Goal: Task Accomplishment & Management: Manage account settings

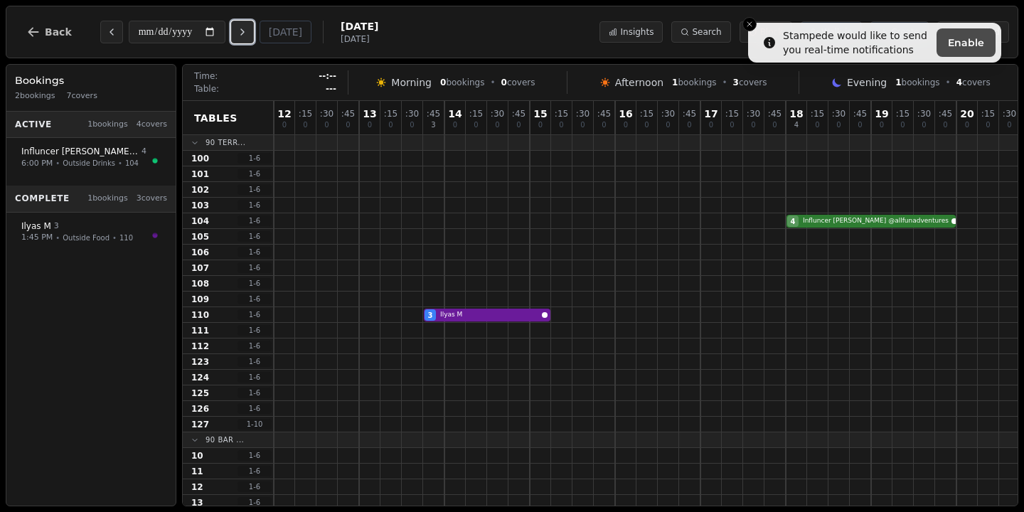
click at [248, 34] on icon "Next day" at bounding box center [242, 31] width 11 height 11
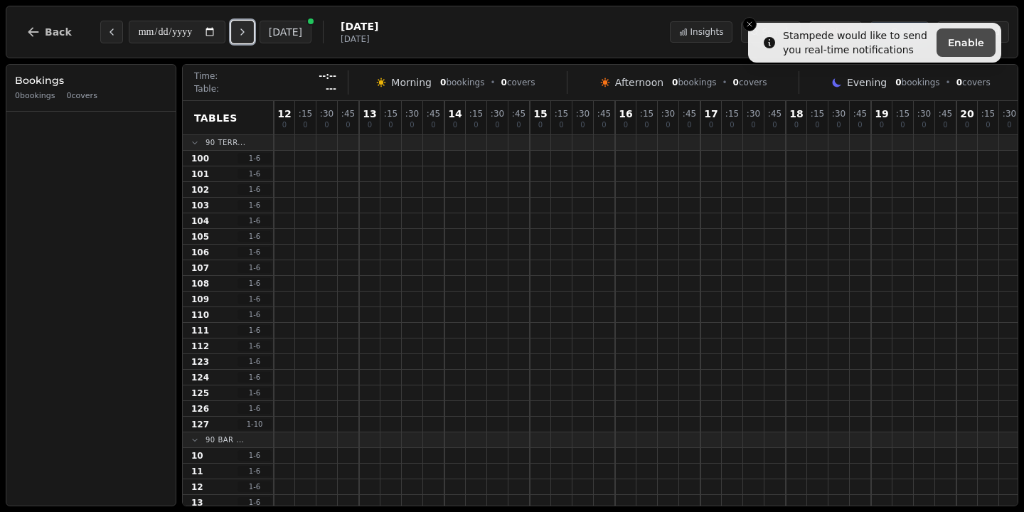
click at [248, 34] on icon "Next day" at bounding box center [242, 31] width 11 height 11
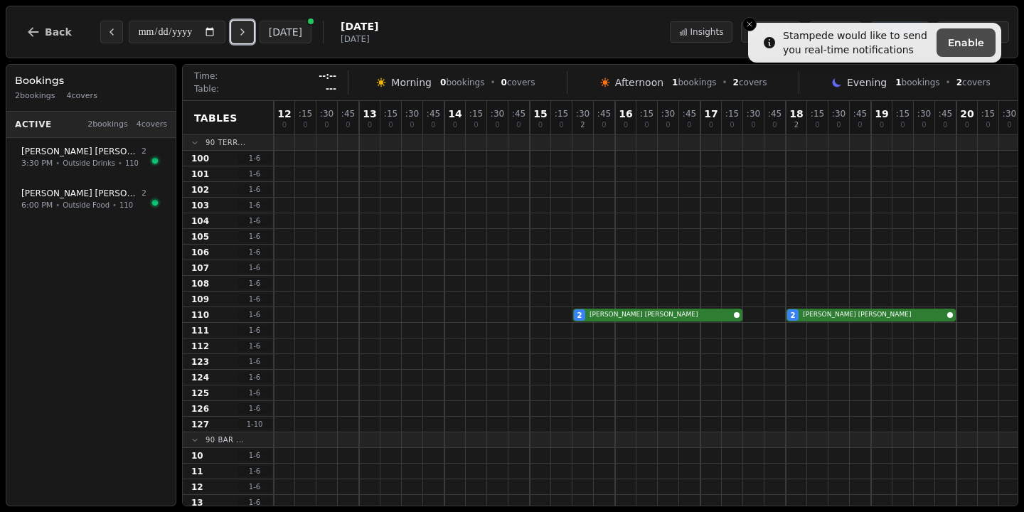
click at [248, 34] on icon "Next day" at bounding box center [242, 31] width 11 height 11
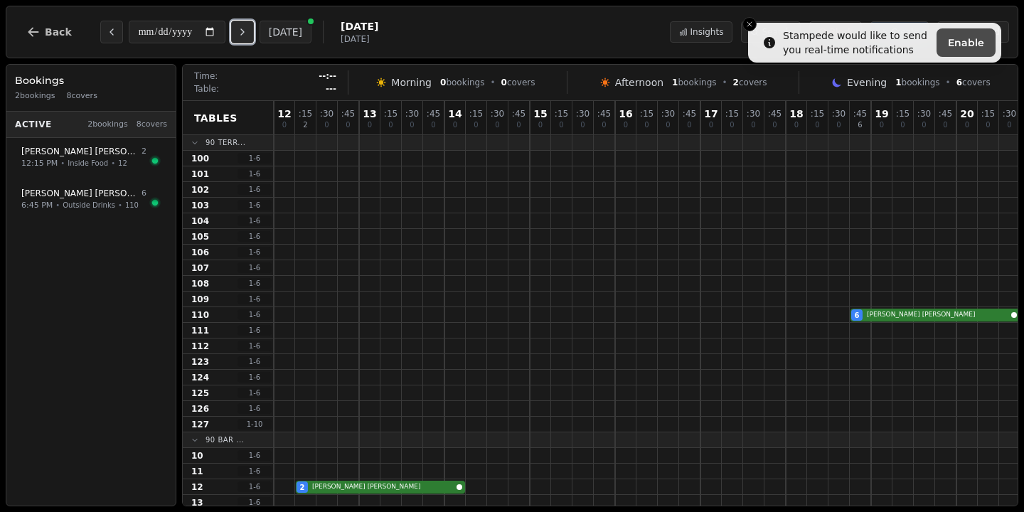
click at [248, 35] on icon "Next day" at bounding box center [242, 31] width 11 height 11
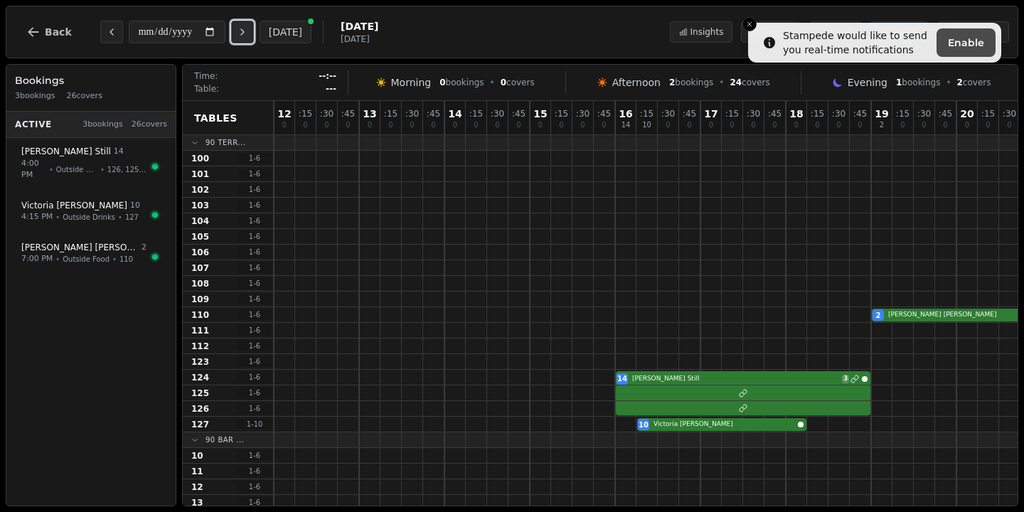
click at [248, 35] on icon "Next day" at bounding box center [242, 31] width 11 height 11
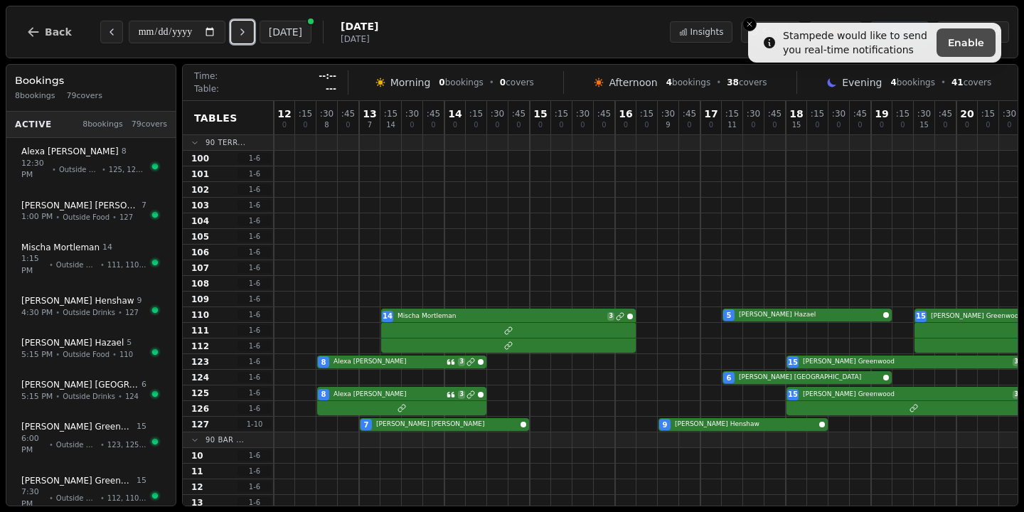
click at [248, 35] on icon "Next day" at bounding box center [242, 31] width 11 height 11
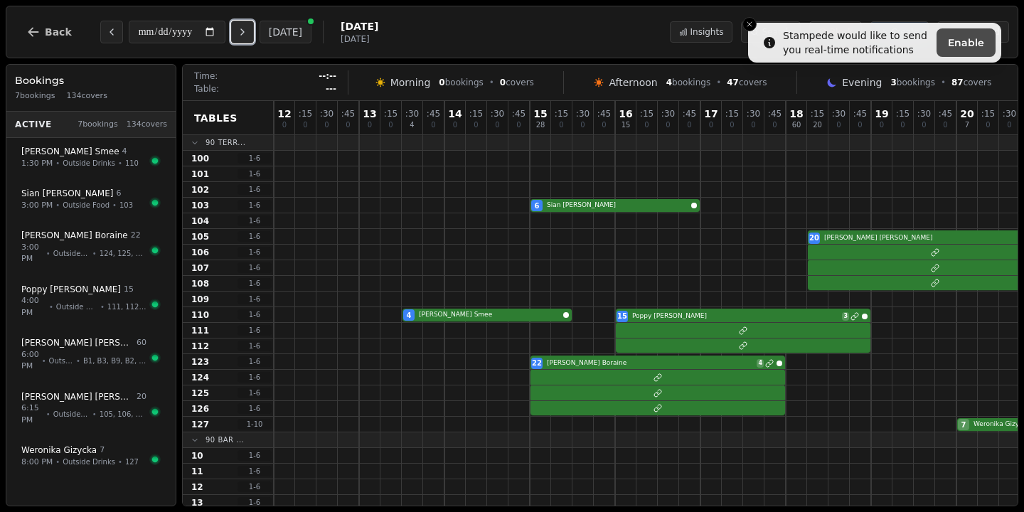
click at [248, 35] on icon "Next day" at bounding box center [242, 31] width 11 height 11
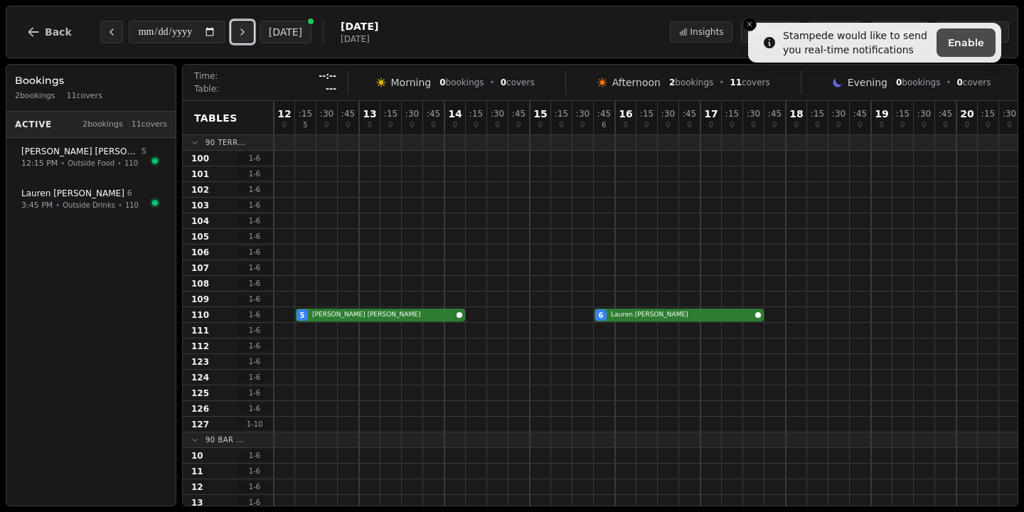
click at [248, 36] on icon "Next day" at bounding box center [242, 31] width 11 height 11
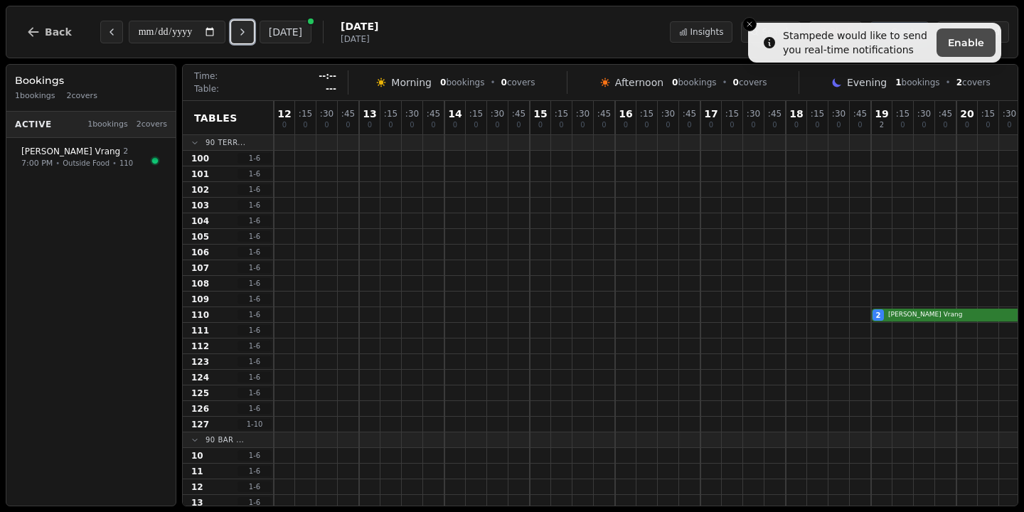
click at [253, 38] on button "Next day" at bounding box center [242, 32] width 23 height 23
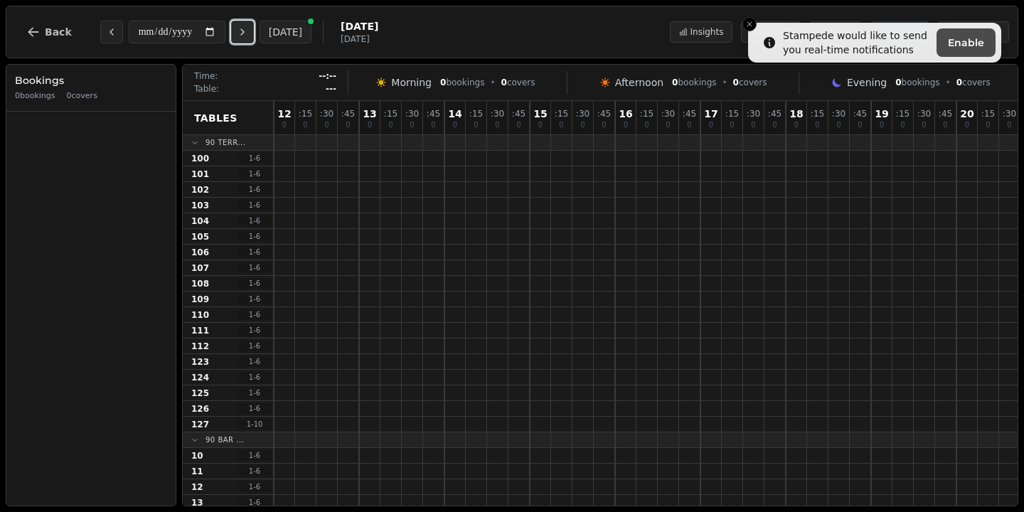
click at [254, 40] on button "Next day" at bounding box center [242, 32] width 23 height 23
click at [254, 42] on button "Next day" at bounding box center [242, 32] width 23 height 23
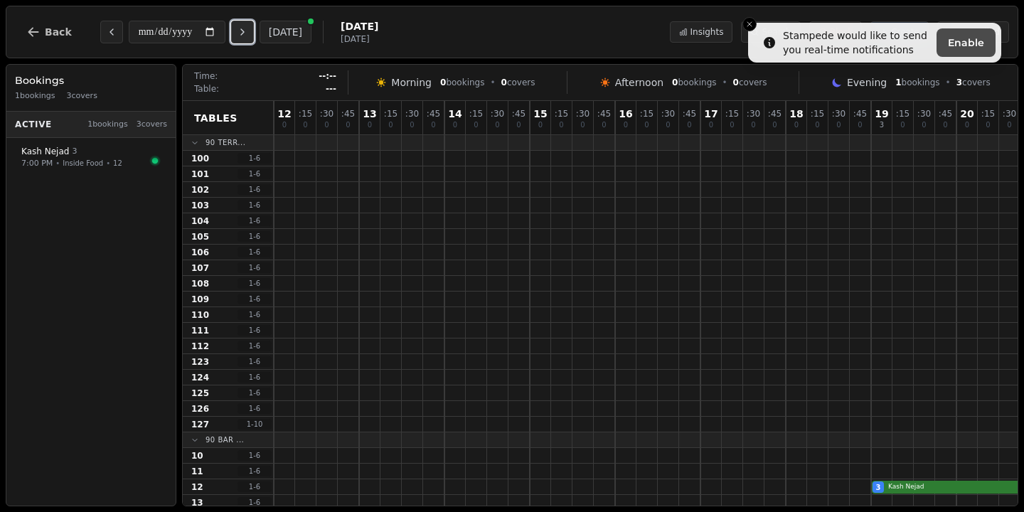
click at [248, 33] on icon "Next day" at bounding box center [242, 31] width 11 height 11
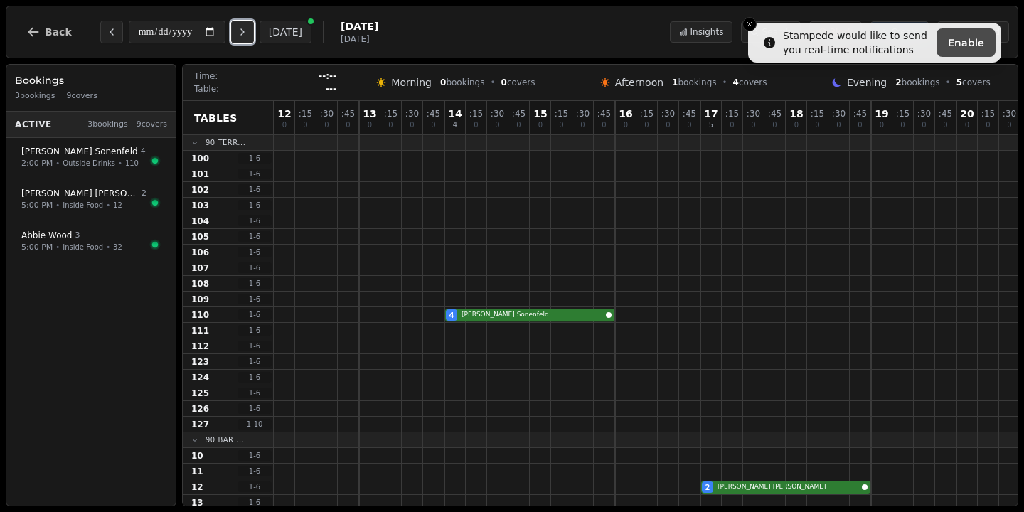
click at [248, 33] on icon "Next day" at bounding box center [242, 31] width 11 height 11
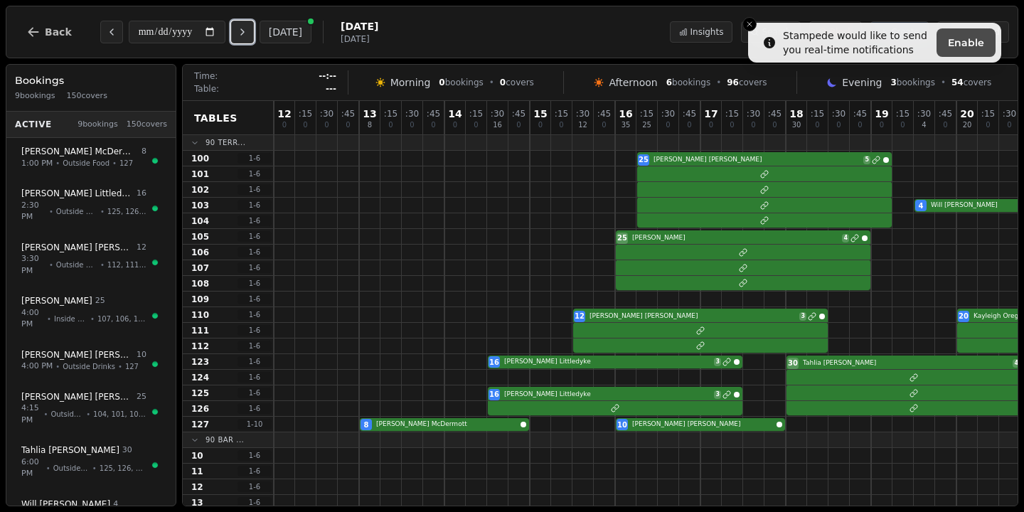
click at [248, 33] on icon "Next day" at bounding box center [242, 31] width 11 height 11
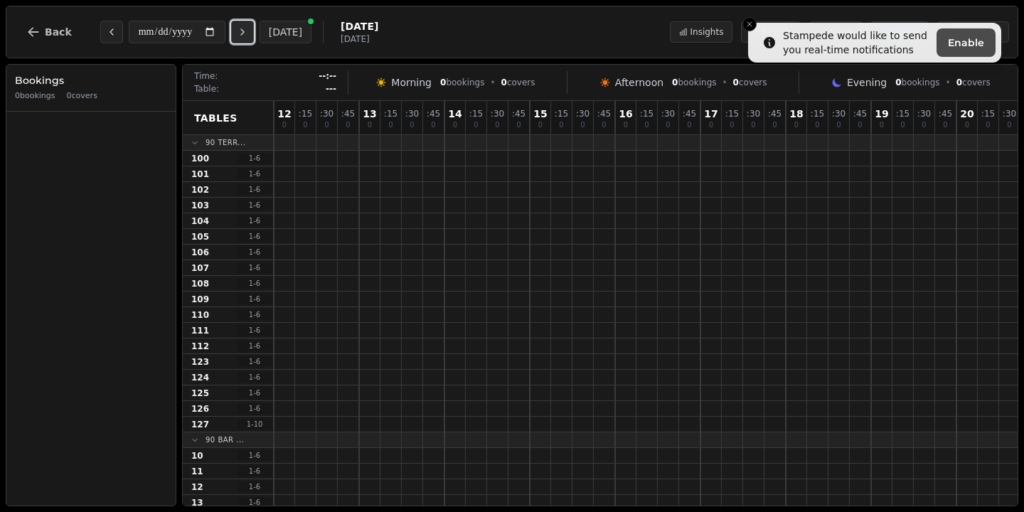
click at [248, 33] on icon "Next day" at bounding box center [242, 31] width 11 height 11
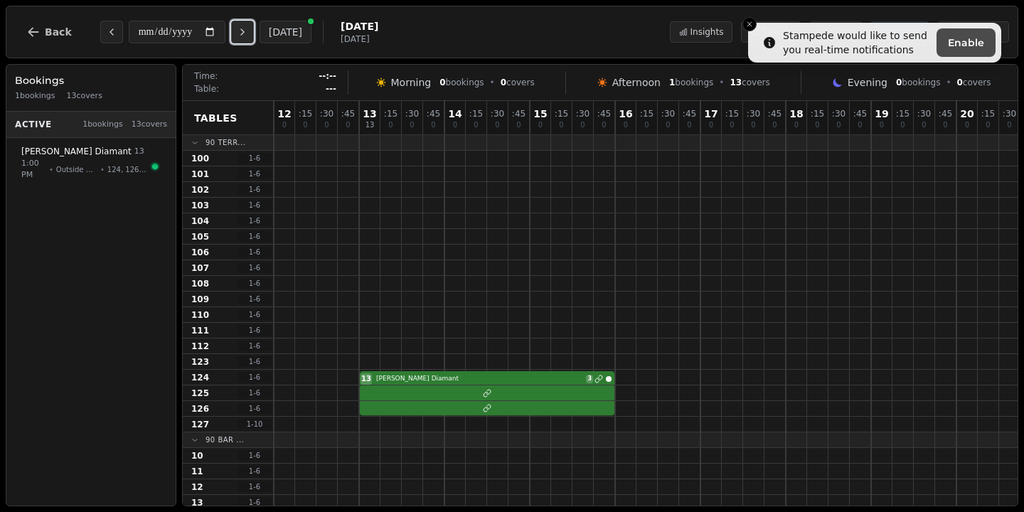
click at [248, 33] on icon "Next day" at bounding box center [242, 31] width 11 height 11
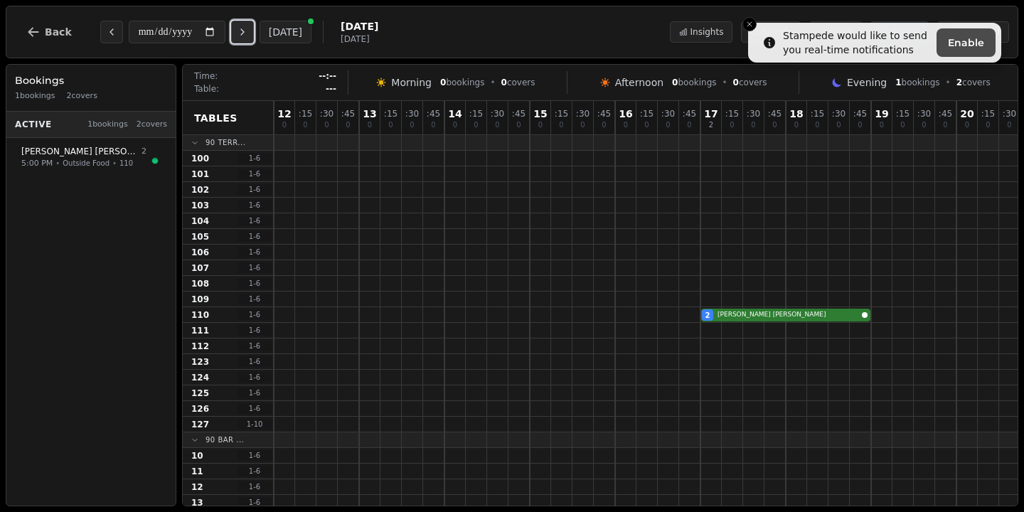
click at [248, 34] on icon "Next day" at bounding box center [242, 31] width 11 height 11
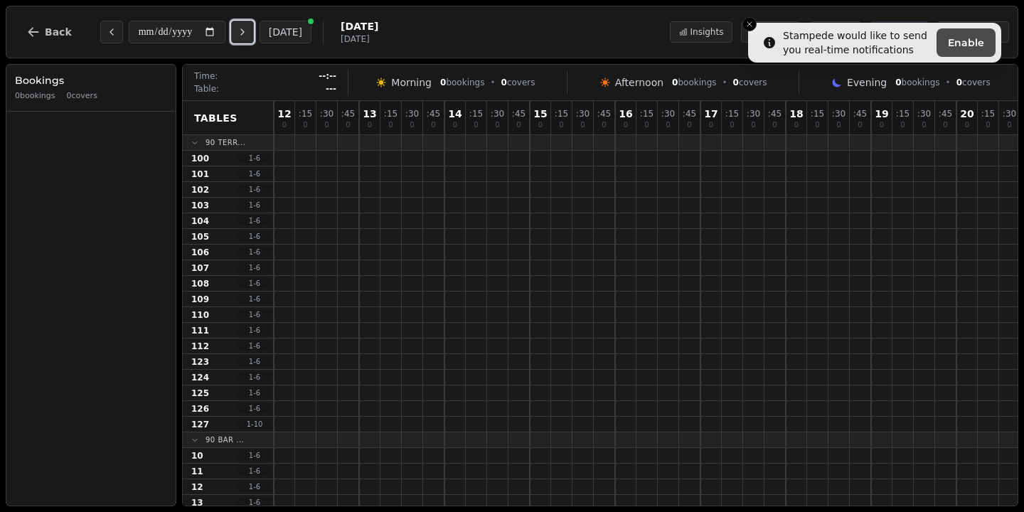
click at [248, 36] on icon "Next day" at bounding box center [242, 31] width 11 height 11
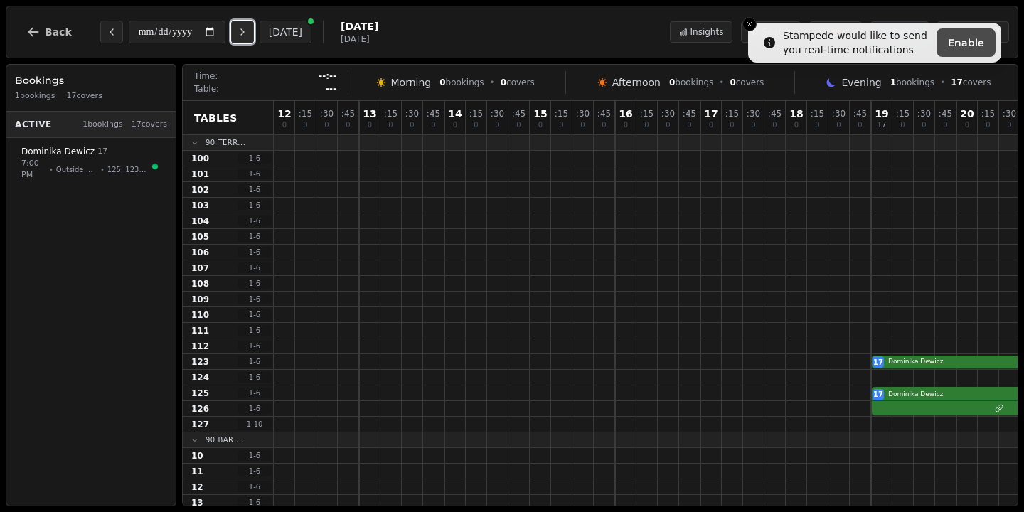
click at [248, 37] on icon "Next day" at bounding box center [242, 31] width 11 height 11
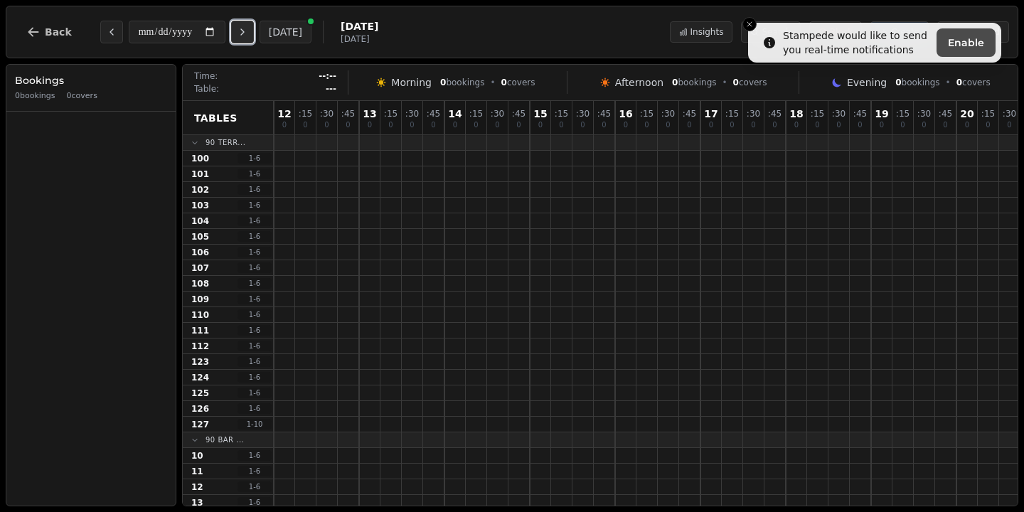
click at [252, 38] on button "Next day" at bounding box center [242, 32] width 23 height 23
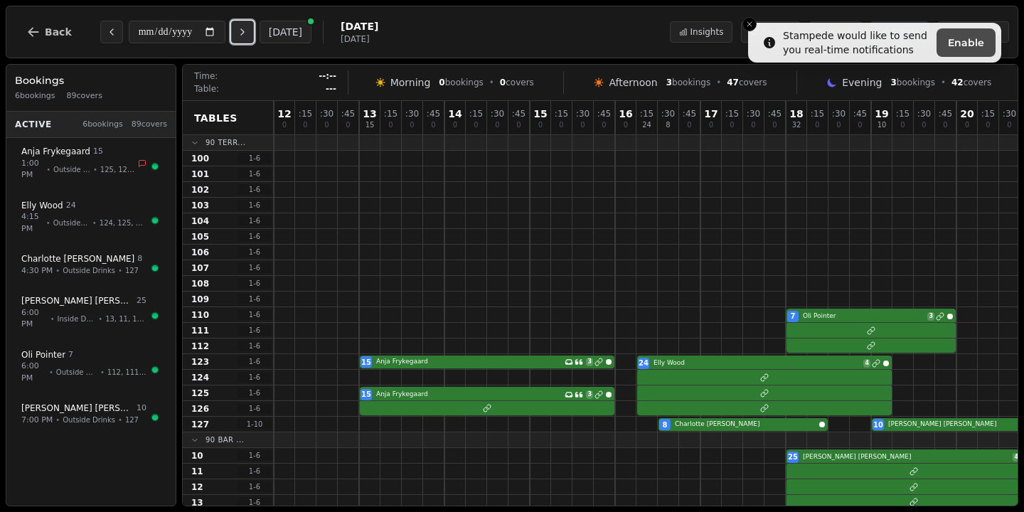
click at [252, 38] on button "Next day" at bounding box center [242, 32] width 23 height 23
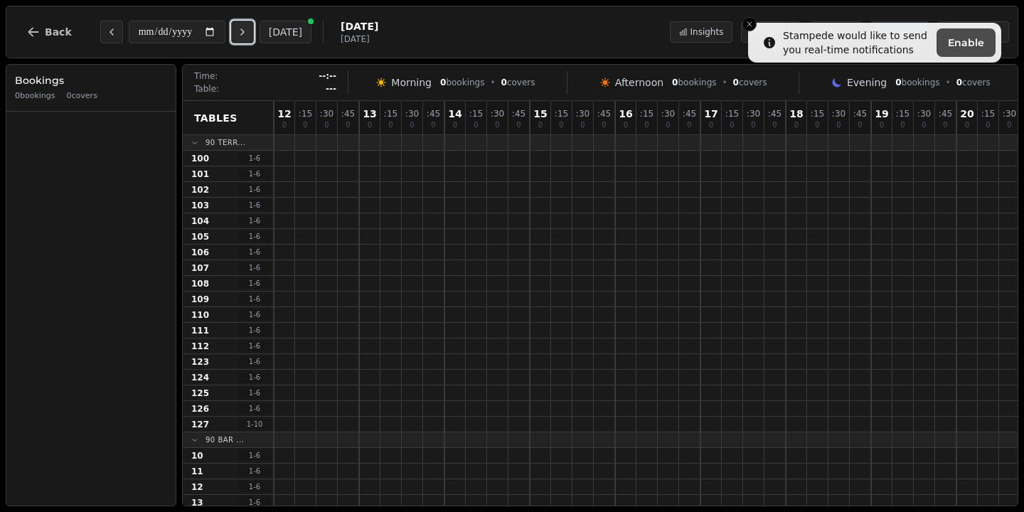
click at [252, 40] on button "Next day" at bounding box center [242, 32] width 23 height 23
click at [252, 41] on button "Next day" at bounding box center [242, 32] width 23 height 23
click at [252, 42] on button "Next day" at bounding box center [242, 32] width 23 height 23
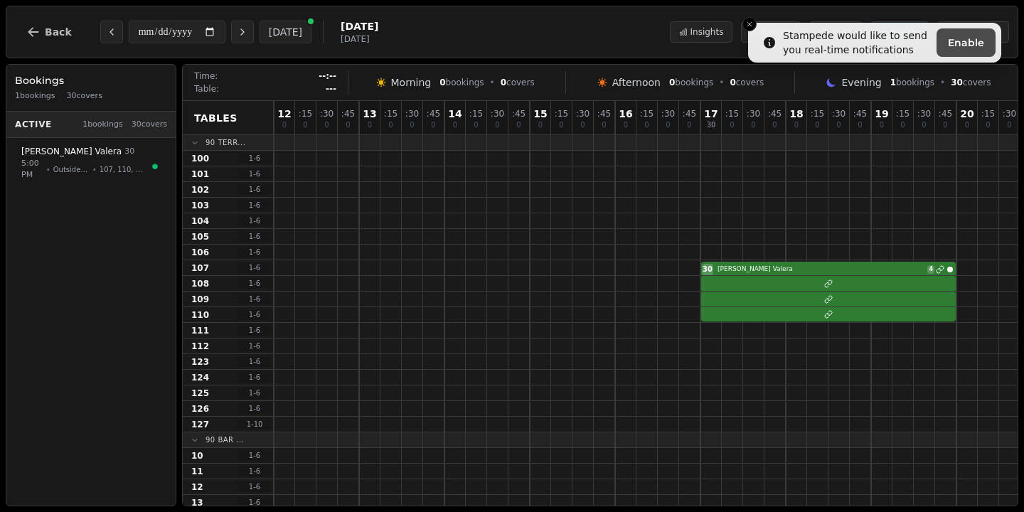
click at [252, 45] on div "**********" at bounding box center [196, 32] width 363 height 34
click at [252, 38] on button "Next day" at bounding box center [242, 32] width 23 height 23
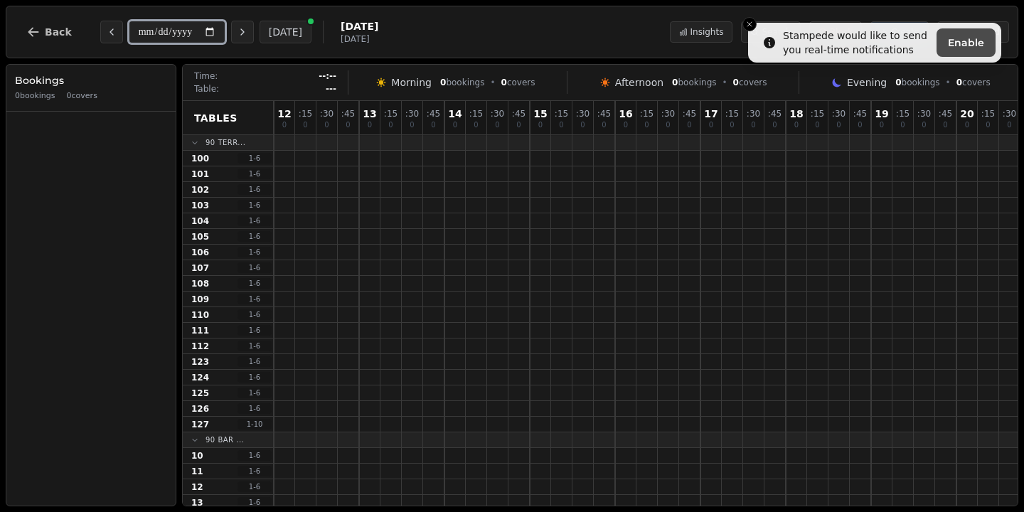
click at [167, 37] on input "**********" at bounding box center [177, 32] width 97 height 23
click at [216, 38] on input "**********" at bounding box center [177, 32] width 97 height 23
click at [218, 31] on input "**********" at bounding box center [177, 32] width 97 height 23
click at [247, 37] on icon "Next day" at bounding box center [242, 31] width 11 height 11
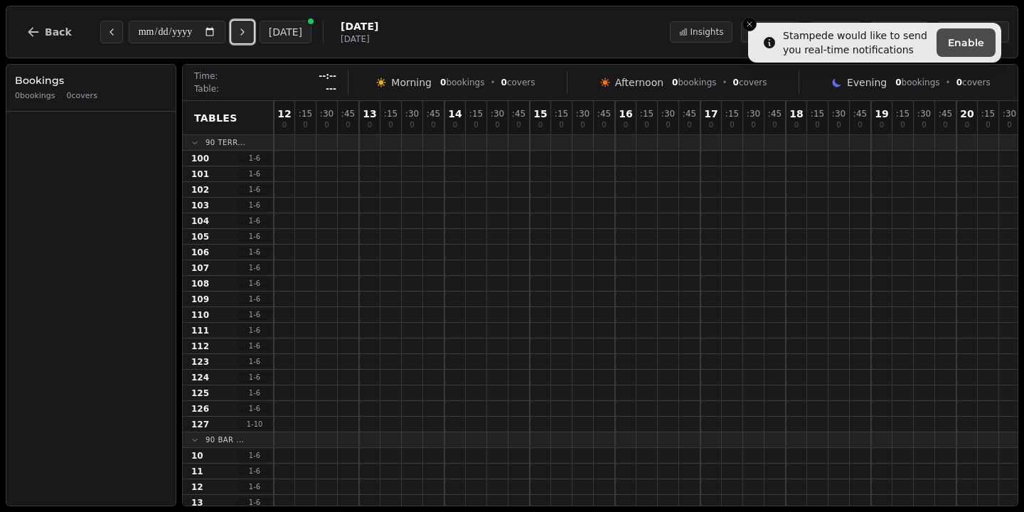
click at [247, 37] on icon "Next day" at bounding box center [242, 31] width 11 height 11
type input "**********"
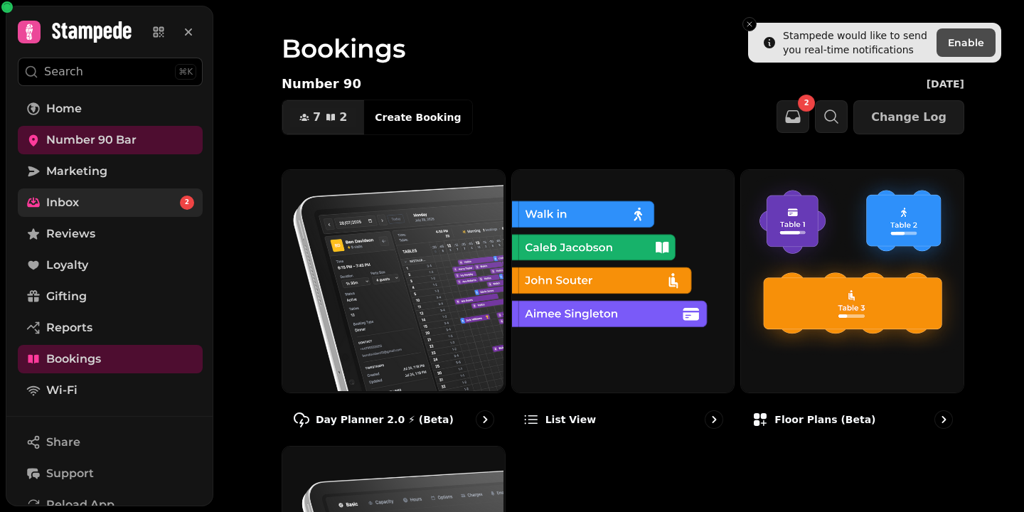
click at [123, 200] on link "Inbox 2" at bounding box center [110, 202] width 185 height 28
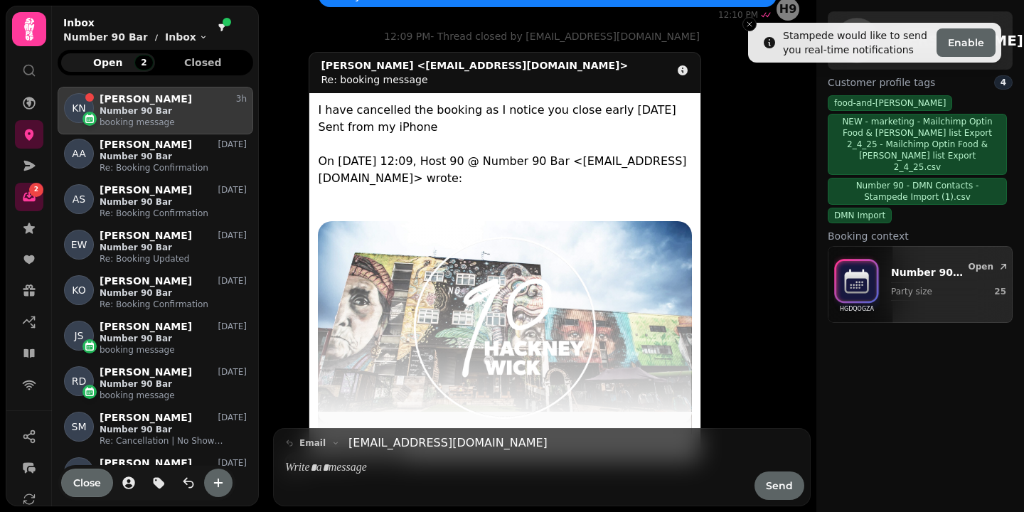
scroll to position [256, 0]
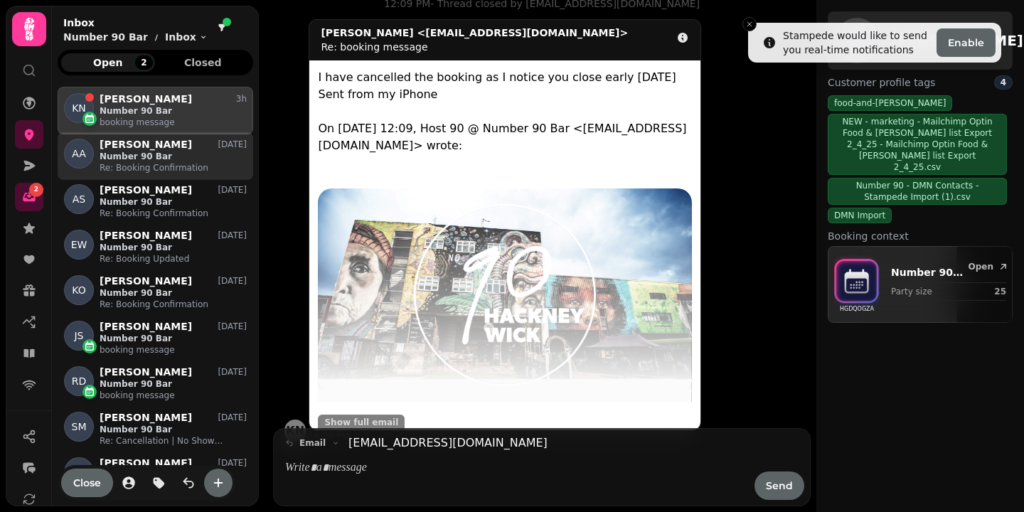
click at [175, 163] on p "Re: Booking Confirmation" at bounding box center [173, 167] width 147 height 11
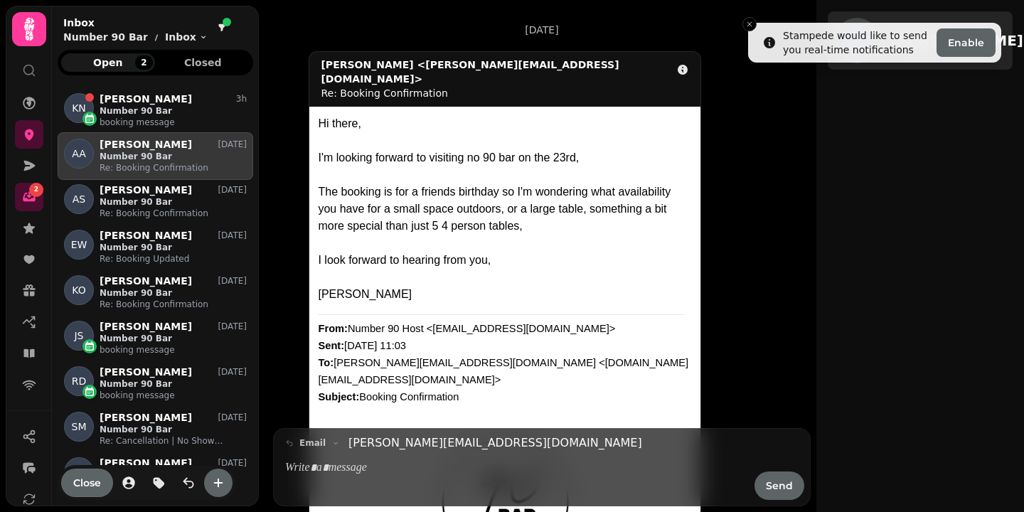
click at [32, 40] on icon at bounding box center [29, 29] width 28 height 28
